Goal: Task Accomplishment & Management: Manage account settings

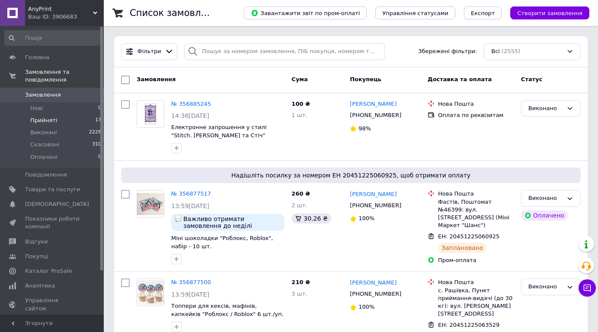
click at [44, 117] on span "Прийняті" at bounding box center [43, 121] width 27 height 8
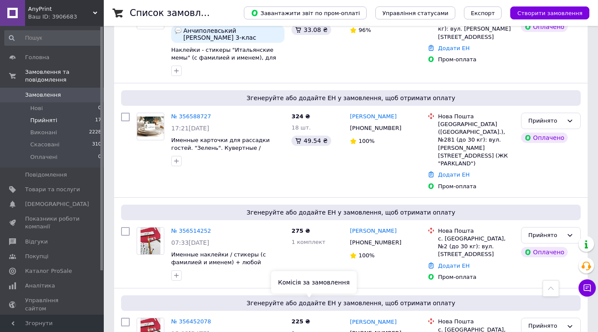
scroll to position [1298, 0]
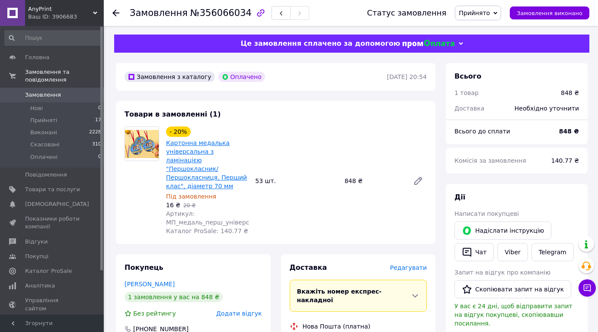
click at [206, 146] on link "Картонна медалька універсальна з ламінацією "Першокласник/Першокласниця, Перший…" at bounding box center [206, 165] width 81 height 50
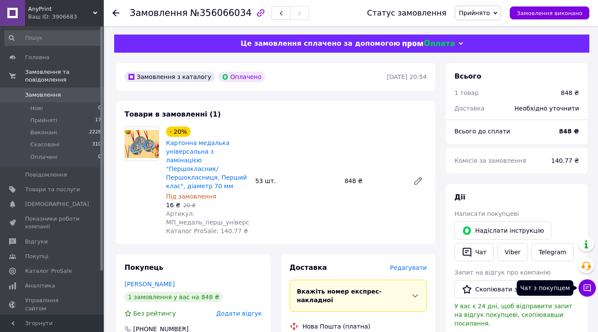
click at [590, 286] on icon at bounding box center [587, 288] width 9 height 9
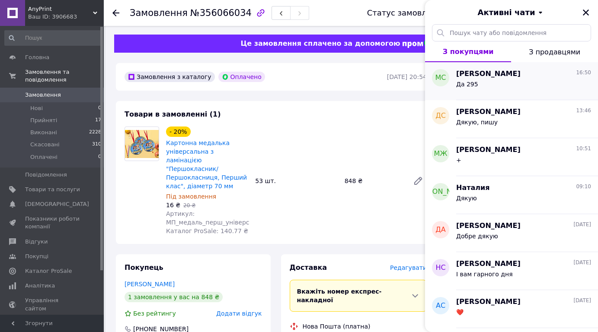
click at [494, 87] on div "Да 295" at bounding box center [523, 86] width 135 height 14
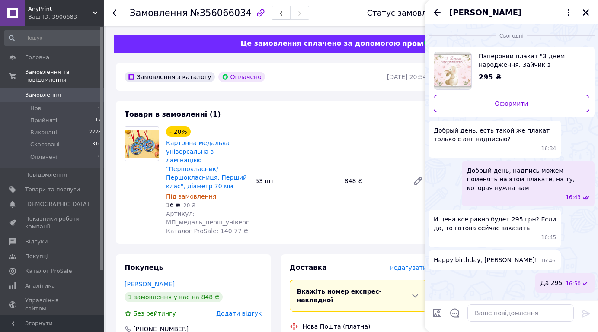
click at [438, 313] on input "Завантажити файли" at bounding box center [437, 313] width 10 height 10
type input "C:\fakepath\изображение_viber_2025-08-12_16-54-22-470.jpg"
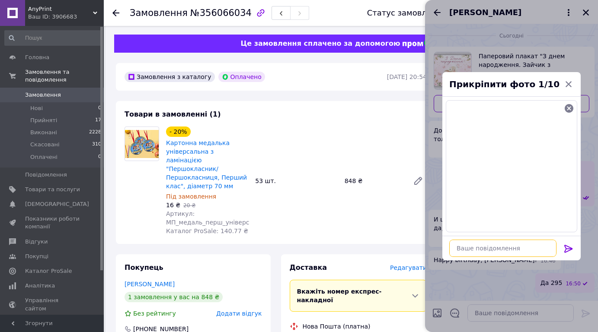
click at [493, 248] on textarea at bounding box center [502, 248] width 107 height 17
type textarea "З"
type textarea "С надписью"
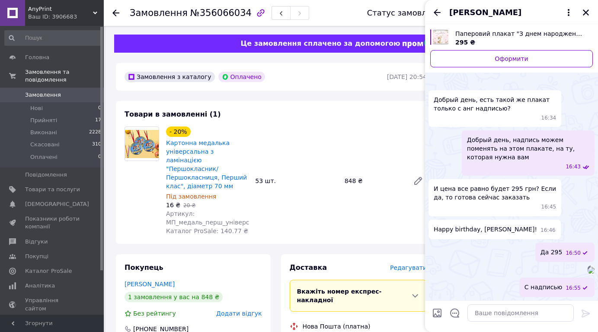
scroll to position [30, 0]
click at [585, 13] on icon "Закрити" at bounding box center [586, 13] width 6 height 6
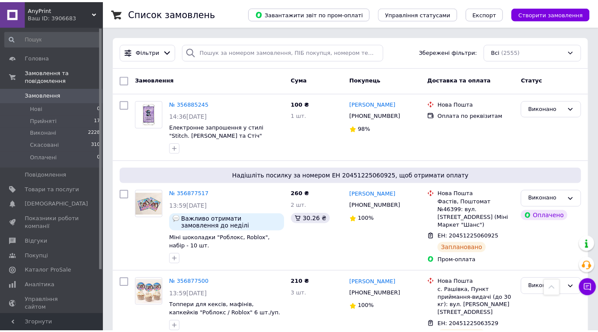
scroll to position [294, 0]
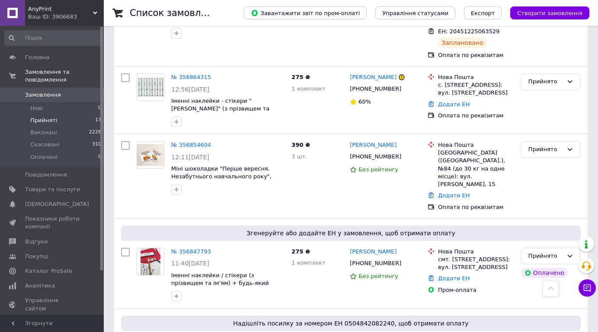
click at [55, 115] on li "Прийняті 17" at bounding box center [53, 121] width 106 height 12
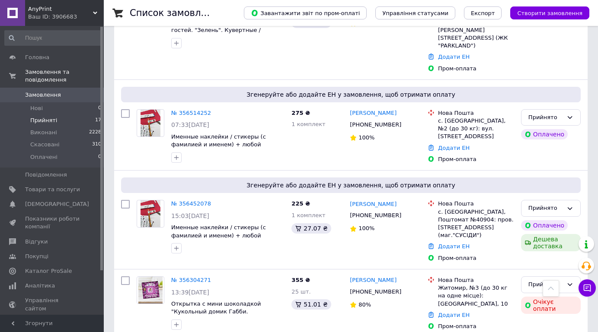
scroll to position [1298, 0]
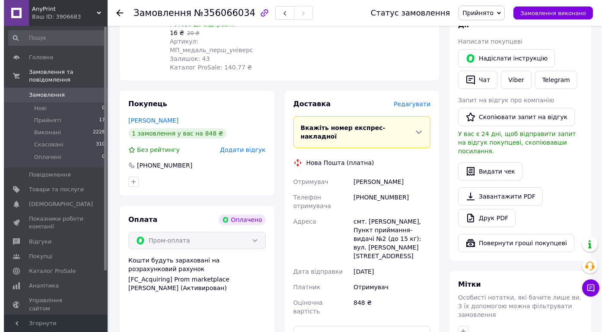
scroll to position [173, 0]
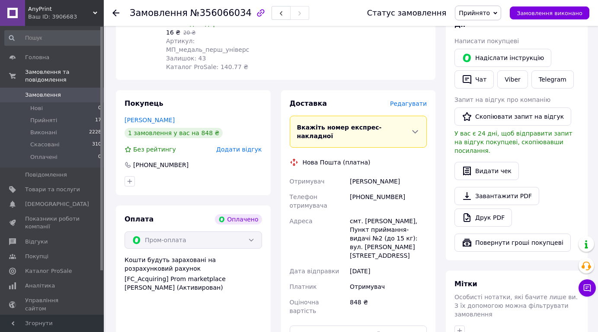
click at [421, 100] on span "Редагувати" at bounding box center [408, 103] width 37 height 7
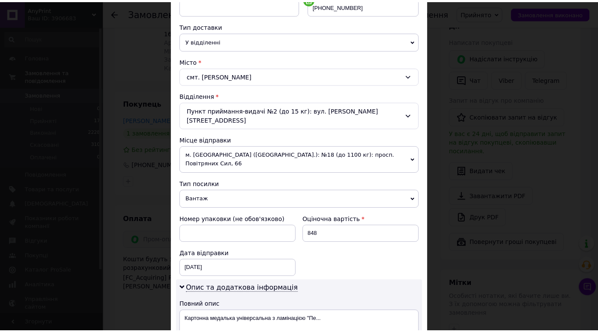
scroll to position [338, 0]
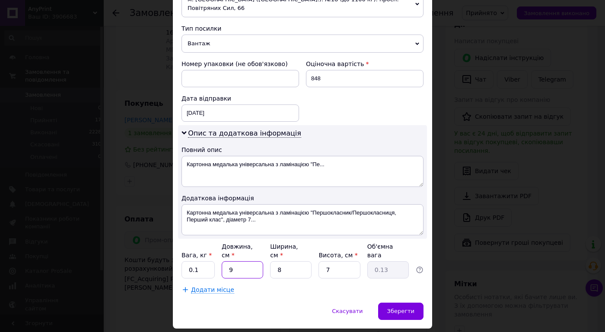
drag, startPoint x: 236, startPoint y: 240, endPoint x: 229, endPoint y: 240, distance: 6.9
click at [229, 262] on input "9" at bounding box center [242, 270] width 41 height 17
type input "1"
type input "0.1"
type input "15"
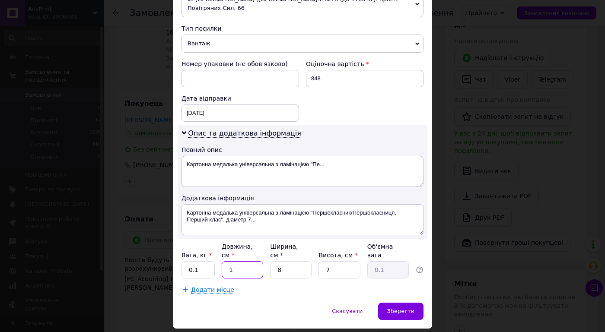
type input "0.21"
type input "15"
drag, startPoint x: 280, startPoint y: 242, endPoint x: 271, endPoint y: 239, distance: 8.8
click at [271, 262] on input "8" at bounding box center [290, 270] width 41 height 17
type input "1"
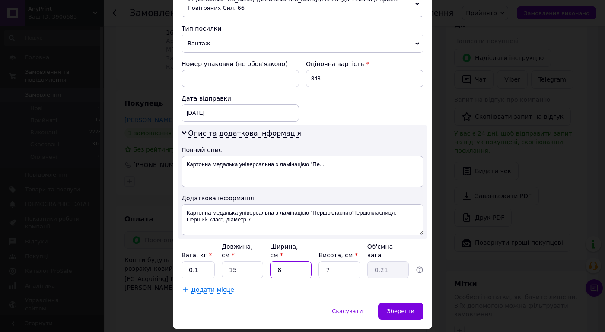
type input "0.1"
type input "10"
type input "0.26"
type input "10"
drag, startPoint x: 334, startPoint y: 238, endPoint x: 320, endPoint y: 239, distance: 14.3
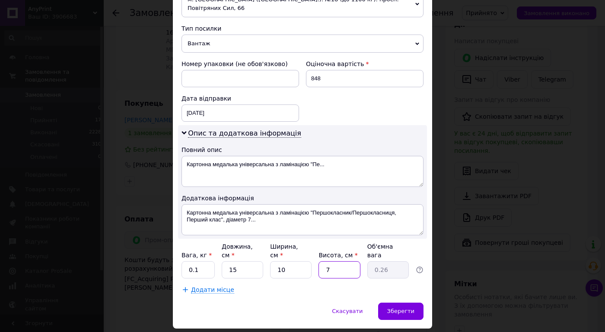
click at [320, 262] on input "7" at bounding box center [339, 270] width 41 height 17
type input "2"
type input "0.1"
drag, startPoint x: 330, startPoint y: 243, endPoint x: 324, endPoint y: 241, distance: 6.6
click at [324, 262] on input "2" at bounding box center [339, 270] width 41 height 17
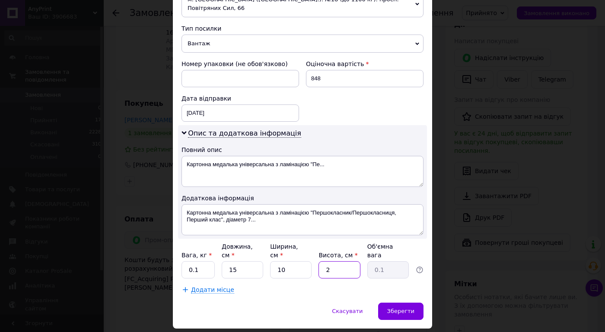
type input "2"
click at [188, 262] on input "0.1" at bounding box center [198, 270] width 33 height 17
type input "0.5"
click at [387, 303] on div "Зберегти" at bounding box center [400, 311] width 45 height 17
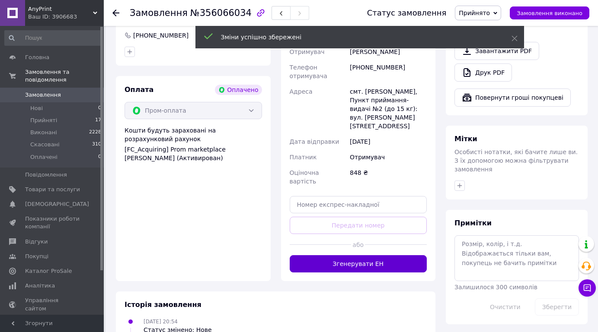
click at [359, 255] on button "Згенерувати ЕН" at bounding box center [358, 263] width 137 height 17
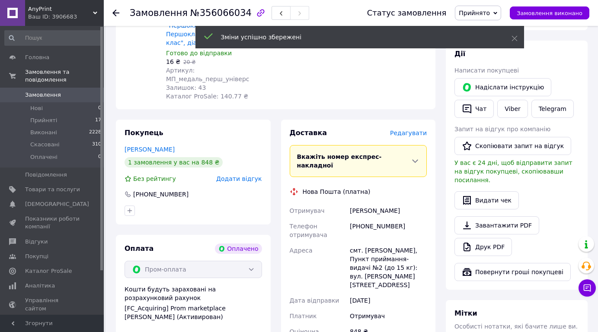
scroll to position [130, 0]
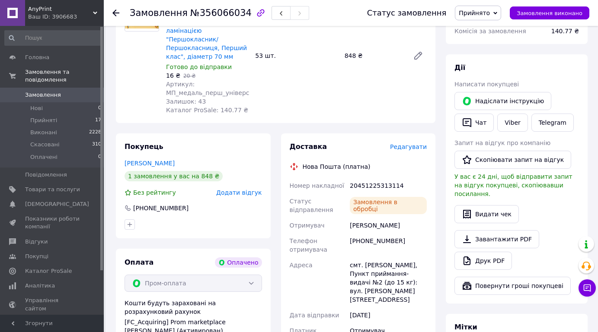
click at [488, 13] on span "Прийнято" at bounding box center [474, 13] width 31 height 7
click at [494, 22] on ul "[PERSON_NAME] Оплачено" at bounding box center [478, 43] width 46 height 44
click at [494, 22] on div "Статус замовлення Прийнято Виконано Скасовано Оплачено Замовлення виконано" at bounding box center [469, 13] width 239 height 26
click at [490, 13] on span "Прийнято" at bounding box center [474, 13] width 31 height 7
click at [495, 26] on li "Виконано" at bounding box center [477, 30] width 45 height 13
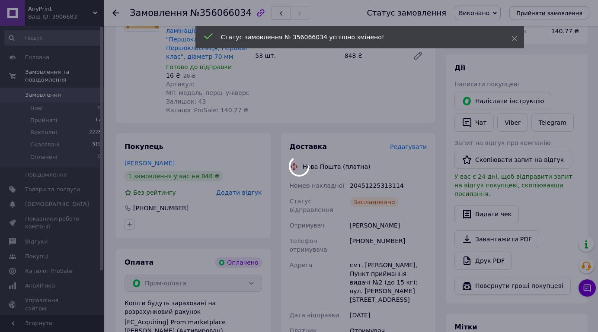
click at [369, 223] on div at bounding box center [299, 166] width 598 height 332
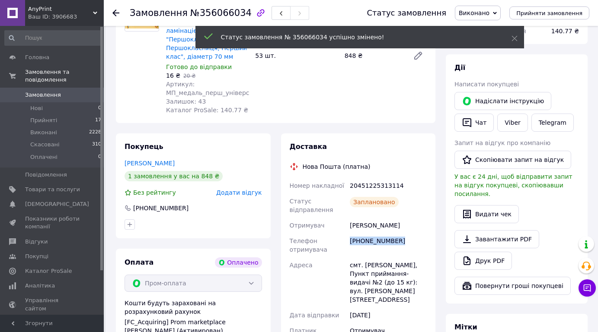
click at [369, 233] on div "[PHONE_NUMBER]" at bounding box center [388, 245] width 80 height 24
copy div "[PHONE_NUMBER]"
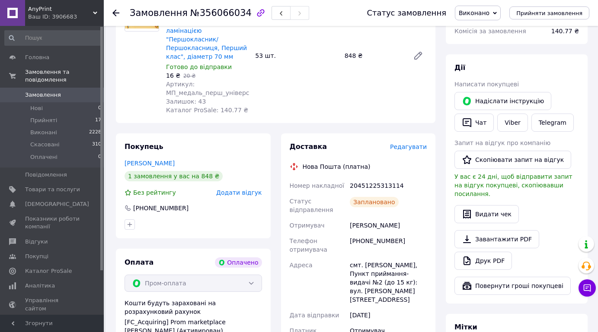
click at [370, 179] on div "20451225313114" at bounding box center [388, 186] width 80 height 16
copy div "20451225313114"
click at [436, 314] on div "Доставка Редагувати Нова Пошта (платна) Номер накладної 20451225313114 Статус в…" at bounding box center [358, 277] width 165 height 287
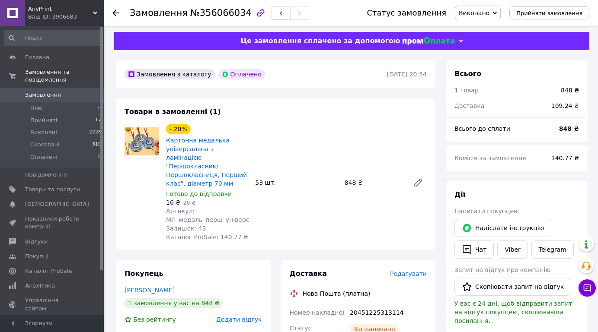
scroll to position [0, 0]
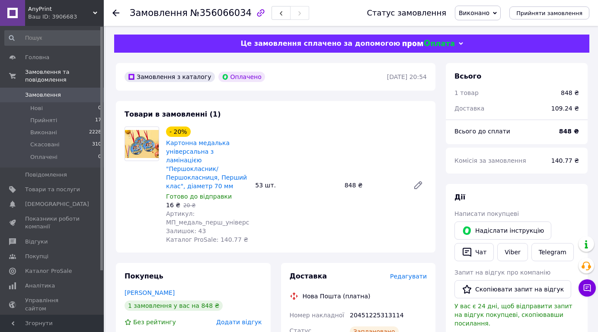
click at [414, 323] on div "Заплановано" at bounding box center [388, 335] width 80 height 24
click at [58, 115] on li "Прийняті 17" at bounding box center [53, 121] width 106 height 12
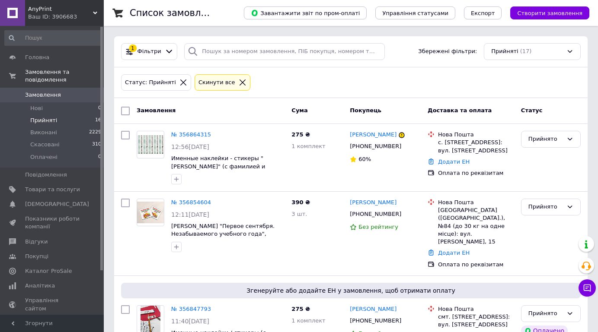
click at [48, 117] on span "Прийняті" at bounding box center [43, 121] width 27 height 8
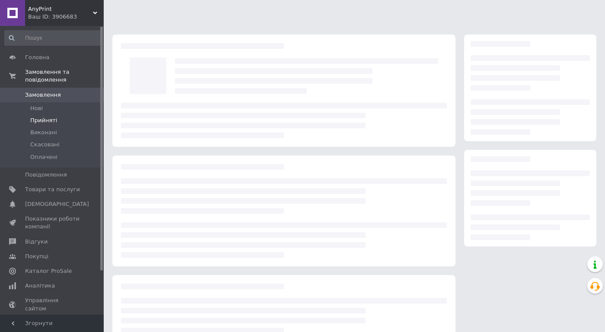
click at [50, 117] on span "Прийняті" at bounding box center [43, 121] width 27 height 8
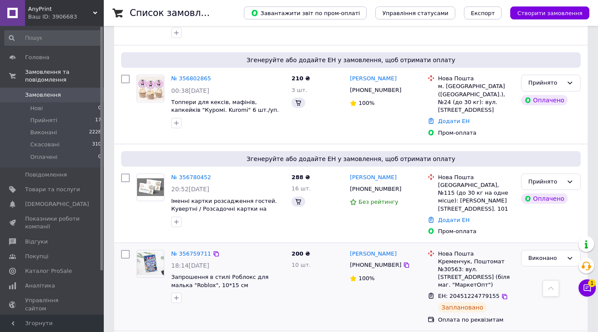
scroll to position [951, 0]
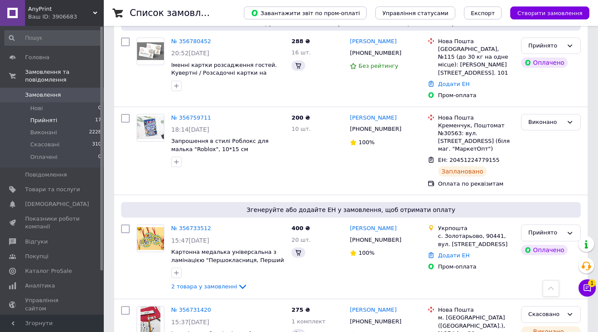
click at [44, 117] on span "Прийняті" at bounding box center [43, 121] width 27 height 8
click at [589, 290] on icon at bounding box center [587, 288] width 9 height 9
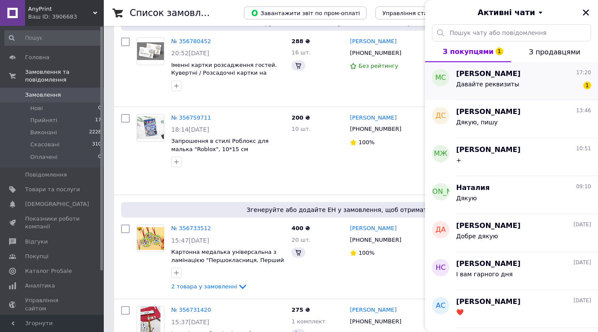
click at [541, 86] on div "Давайте реквизиты 1" at bounding box center [523, 86] width 135 height 14
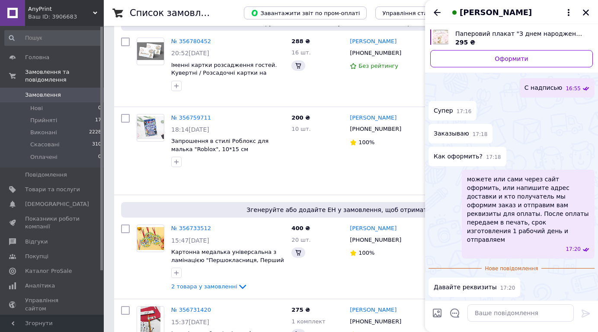
scroll to position [255, 0]
click at [491, 318] on textarea at bounding box center [520, 313] width 106 height 17
paste textarea "Наші реквізити для оплати Отримувач: ФОП КИРИЧЕНКО ЮЛІЯ МИКОЛАЇВНА IBAN UA10305…"
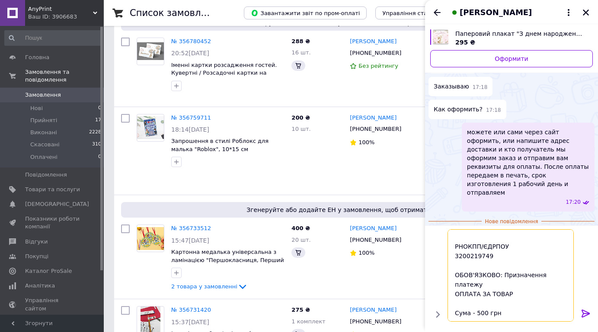
scroll to position [58, 0]
click at [478, 311] on textarea "Наші реквізити для оплати Отримувач: ФОП КИРИЧЕНКО ЮЛІЯ МИКОЛАЇВНА IBAN UA10305…" at bounding box center [512, 276] width 124 height 92
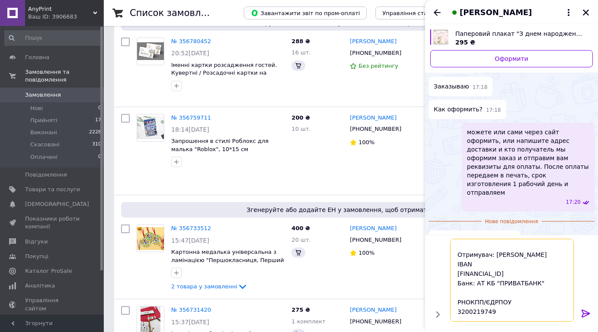
scroll to position [0, 0]
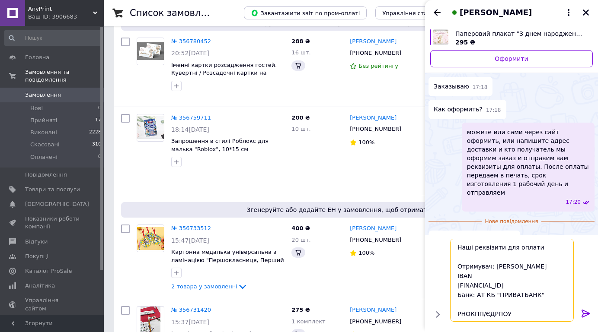
click at [509, 294] on textarea "Наші реквізити для оплати Отримувач: ФОП КИРИЧЕНКО ЮЛІЯ МИКОЛАЇВНА IBAN UA10305…" at bounding box center [512, 280] width 124 height 83
type textarea "Наші реквізити для оплати Отримувач: ФОП КИРИЧЕНКО ЮЛІЯ МИКОЛАЇВНА IBAN UA10305…"
click at [585, 311] on icon at bounding box center [585, 314] width 8 height 8
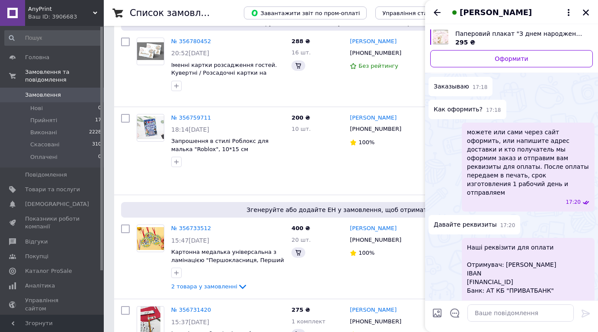
scroll to position [393, 0]
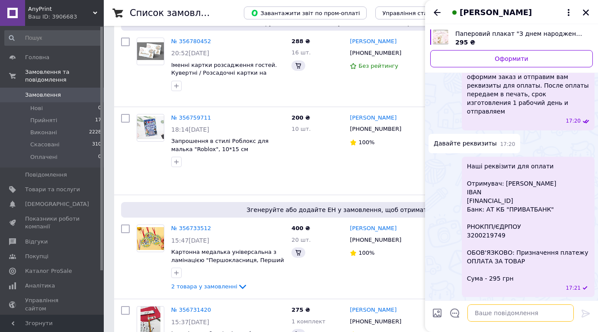
click at [533, 311] on textarea at bounding box center [520, 313] width 106 height 17
paste textarea "UA103052990000026004005027689"
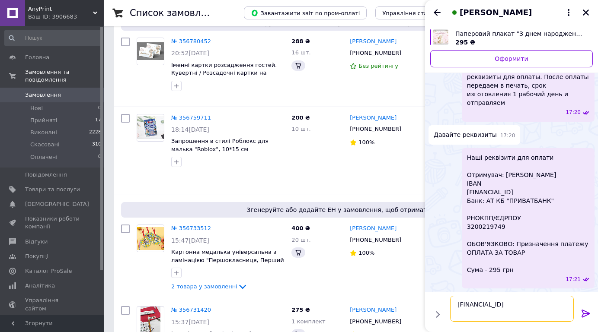
type textarea "UA103052990000026004005027689"
click at [587, 310] on icon at bounding box center [585, 314] width 10 height 10
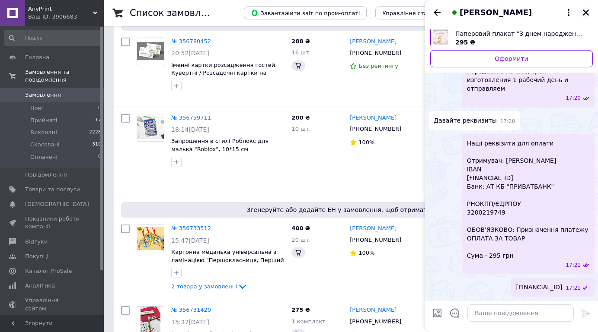
click at [584, 10] on icon "Закрити" at bounding box center [586, 13] width 8 height 8
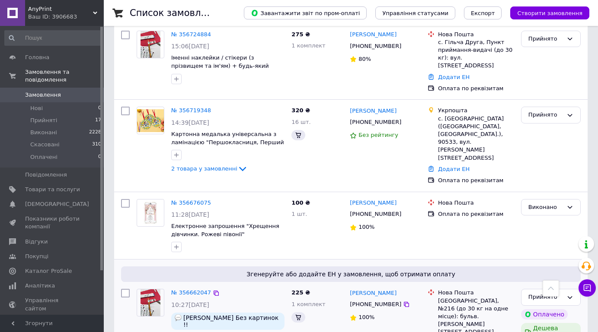
scroll to position [1464, 0]
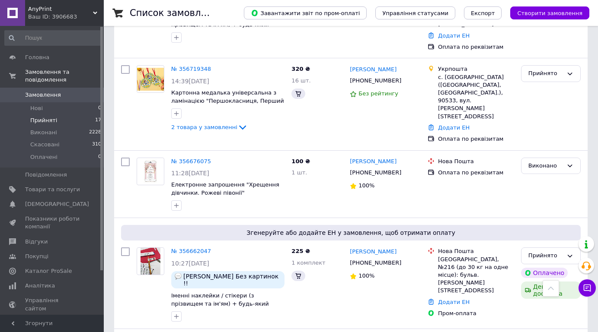
click at [38, 117] on span "Прийняті" at bounding box center [43, 121] width 27 height 8
